Goal: Task Accomplishment & Management: Use online tool/utility

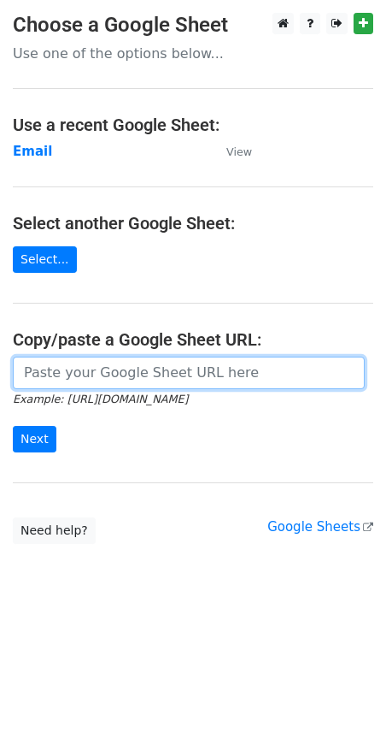
drag, startPoint x: 0, startPoint y: 0, endPoint x: 135, endPoint y: 363, distance: 387.6
click at [135, 364] on input "url" at bounding box center [189, 372] width 352 height 32
paste input "[URL][DOMAIN_NAME]"
type input "[URL][DOMAIN_NAME]"
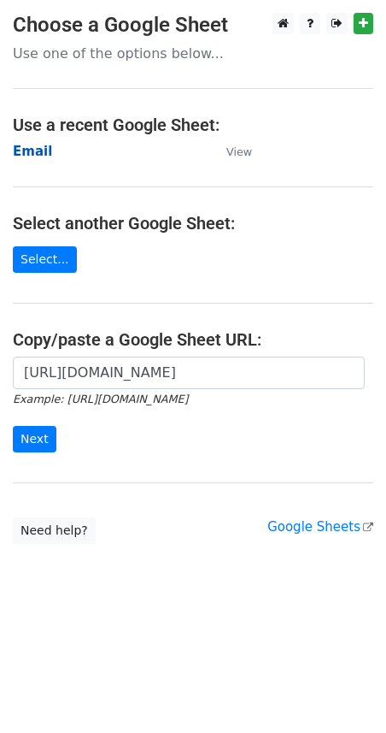
scroll to position [0, 0]
click at [21, 155] on strong "Email" at bounding box center [32, 151] width 39 height 15
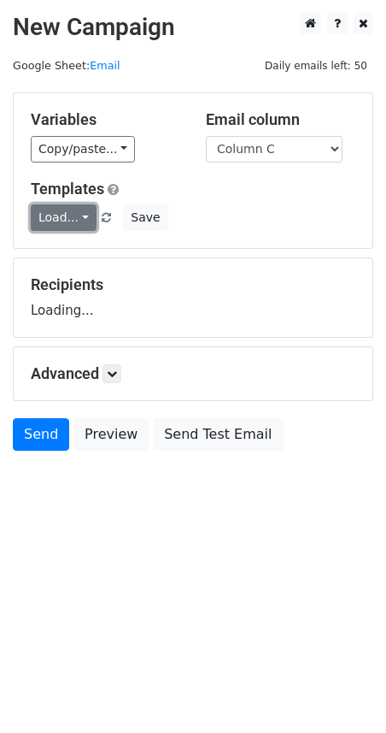
click at [44, 215] on link "Load..." at bounding box center [64, 217] width 66 height 26
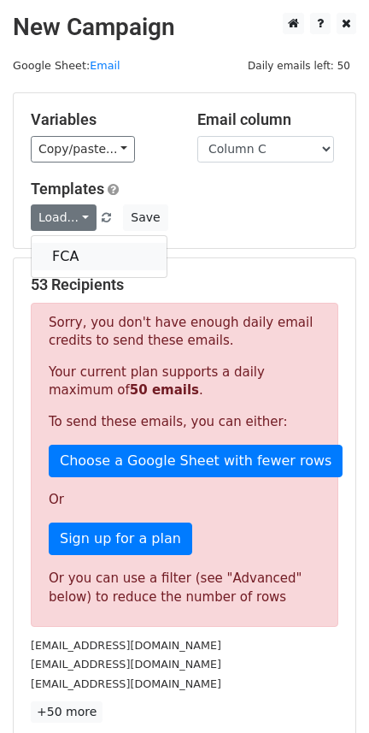
click at [85, 254] on link "FCA" at bounding box center [99, 256] width 135 height 27
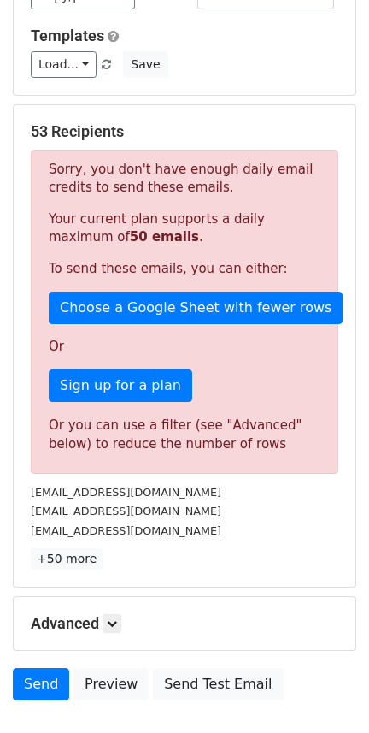
scroll to position [38, 0]
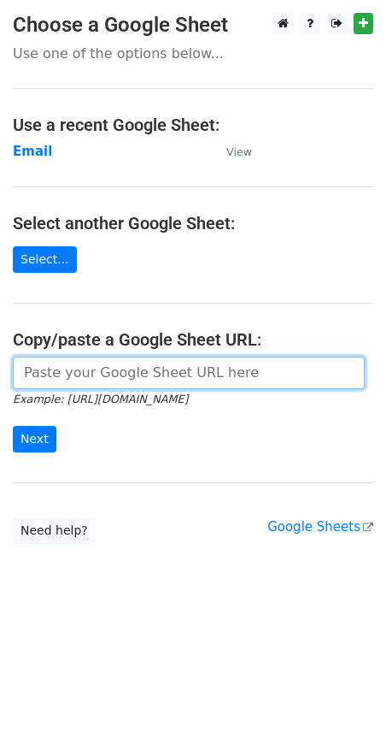
click at [99, 378] on input "url" at bounding box center [189, 372] width 352 height 32
click at [107, 367] on input "url" at bounding box center [189, 372] width 352 height 32
paste input "https://docs.google.com/spreadsheets/d/1kkuvtFhSU96zbUb1siQY-U0C9dKU1thMyGs0vt7…"
type input "https://docs.google.com/spreadsheets/d/1kkuvtFhSU96zbUb1siQY-U0C9dKU1thMyGs0vt7…"
click at [13, 426] on input "Next" at bounding box center [35, 439] width 44 height 26
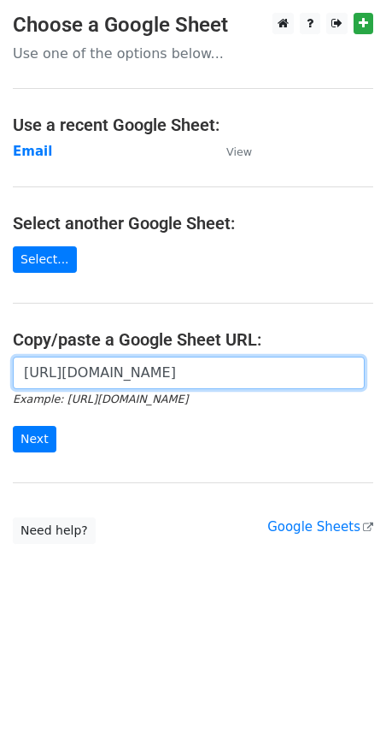
scroll to position [0, 403]
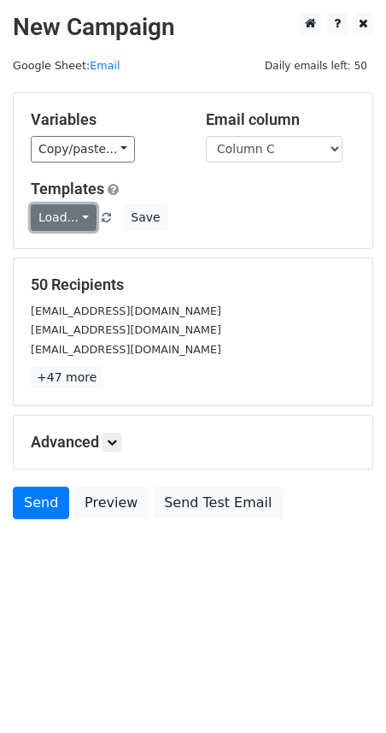
click at [58, 207] on link "Load..." at bounding box center [64, 217] width 66 height 26
click at [64, 254] on link "FCA" at bounding box center [99, 256] width 135 height 27
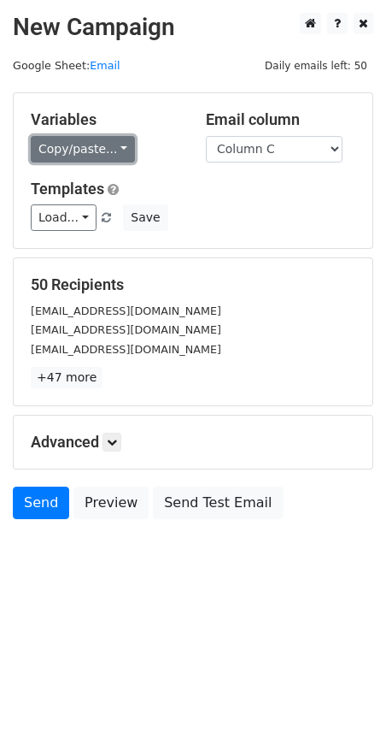
click at [52, 155] on link "Copy/paste..." at bounding box center [83, 149] width 104 height 26
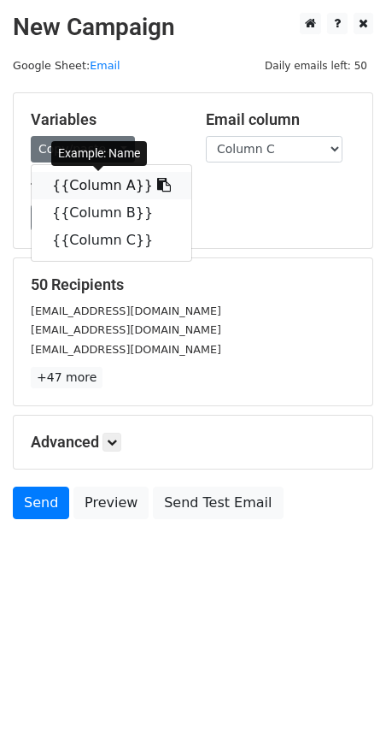
click at [92, 192] on link "{{Column A}}" at bounding box center [112, 185] width 160 height 27
